Goal: Find specific page/section: Find specific page/section

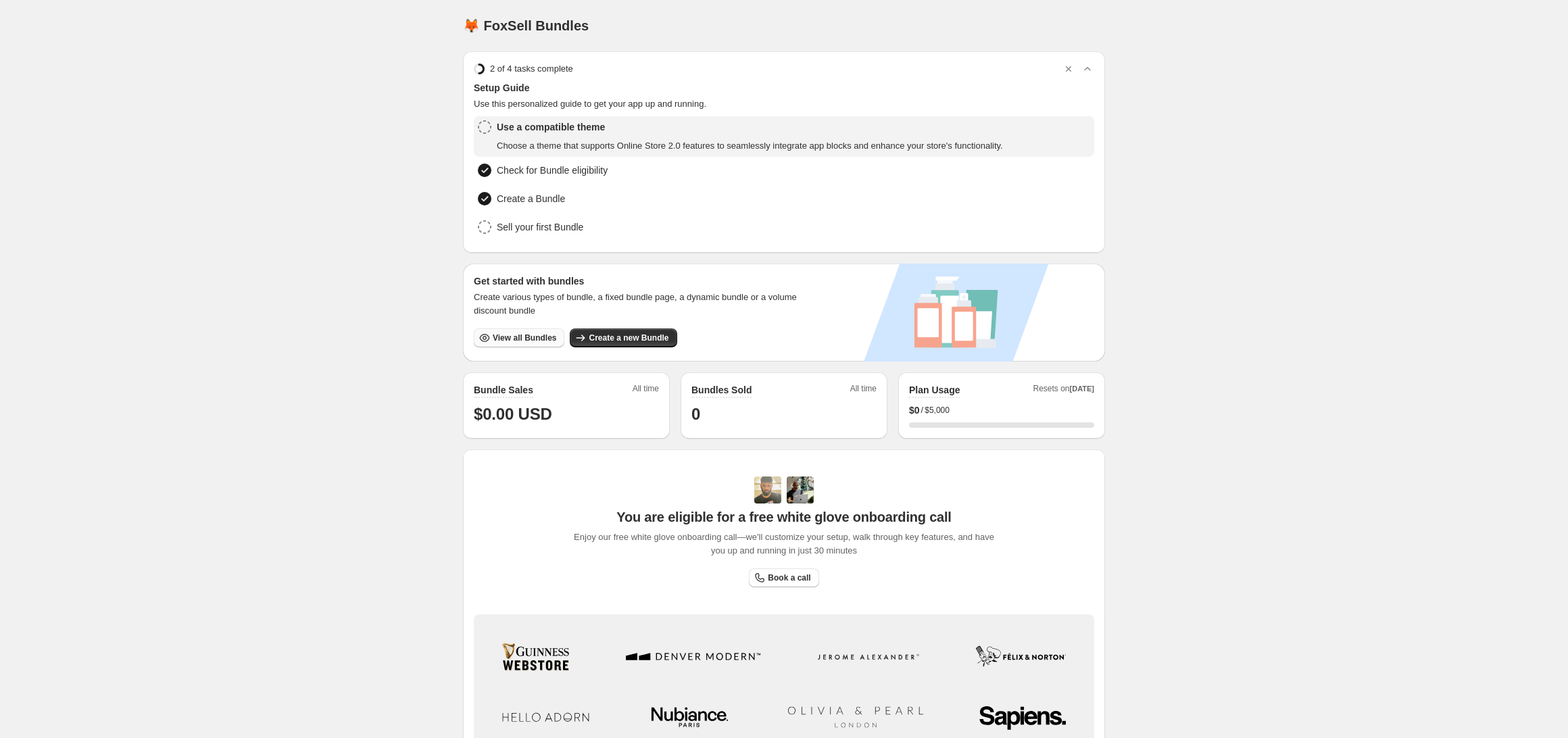
click at [518, 340] on span "View all Bundles" at bounding box center [524, 338] width 64 height 11
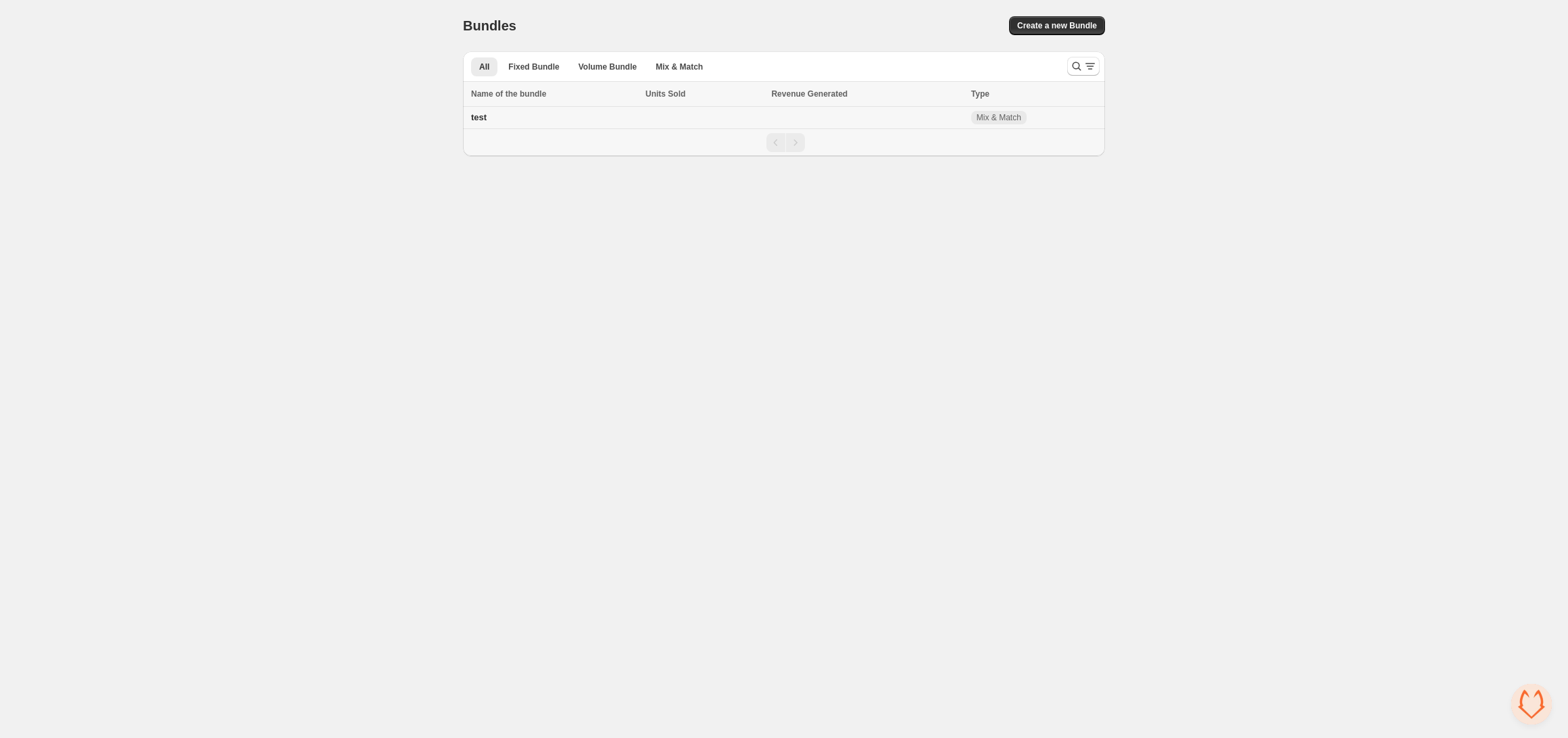
click at [479, 121] on span "test" at bounding box center [479, 117] width 15 height 10
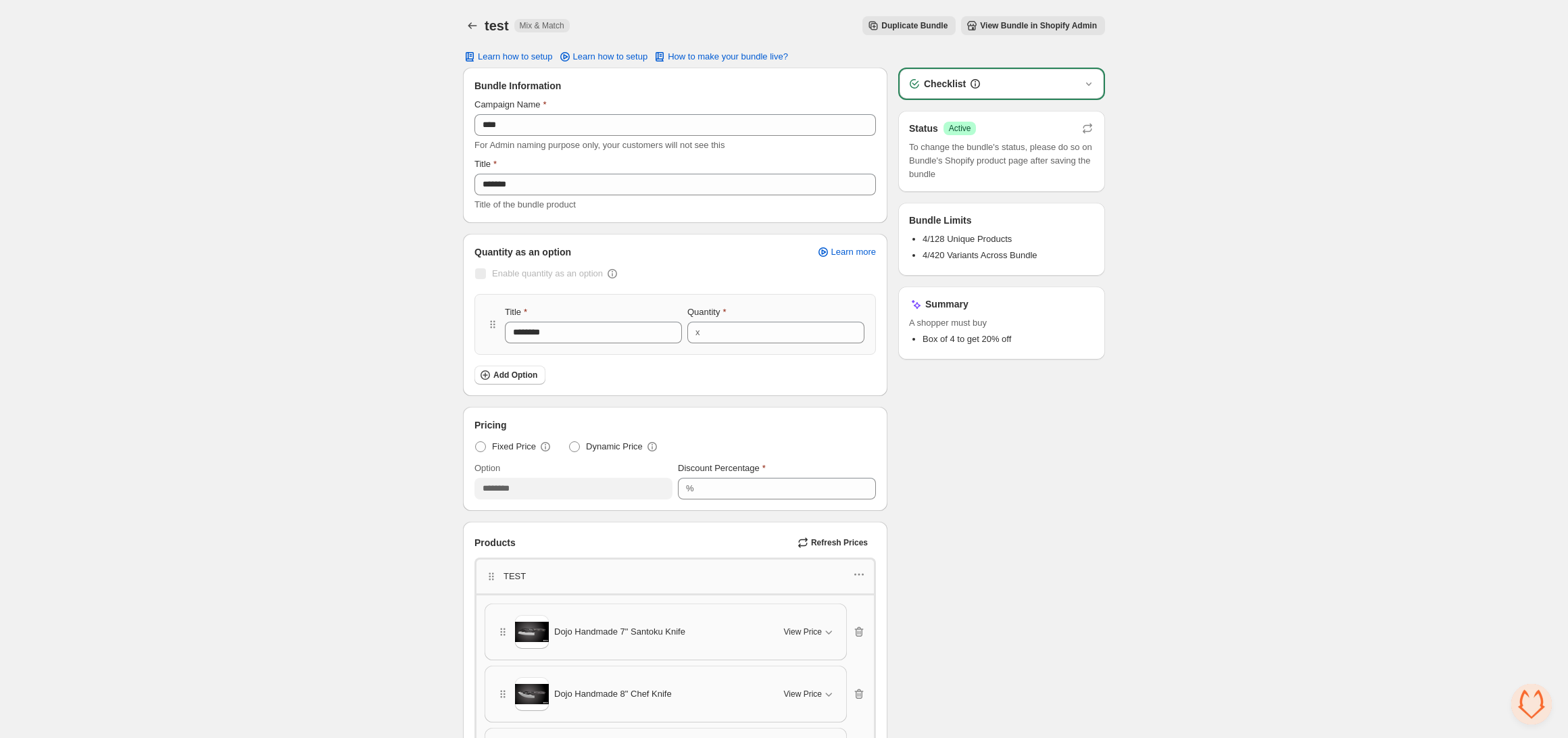
click at [1249, 157] on div "Home Bundles Analytics Plan and Billing test. This page is ready test Mix & Mat…" at bounding box center [784, 575] width 1568 height 1151
click at [1067, 30] on span "View Bundle in Shopify Admin" at bounding box center [1038, 26] width 117 height 11
click at [324, 46] on div "Home Bundles Analytics Plan and Billing test. This page is ready test Mix & Mat…" at bounding box center [784, 575] width 1568 height 1151
